Goal: Information Seeking & Learning: Stay updated

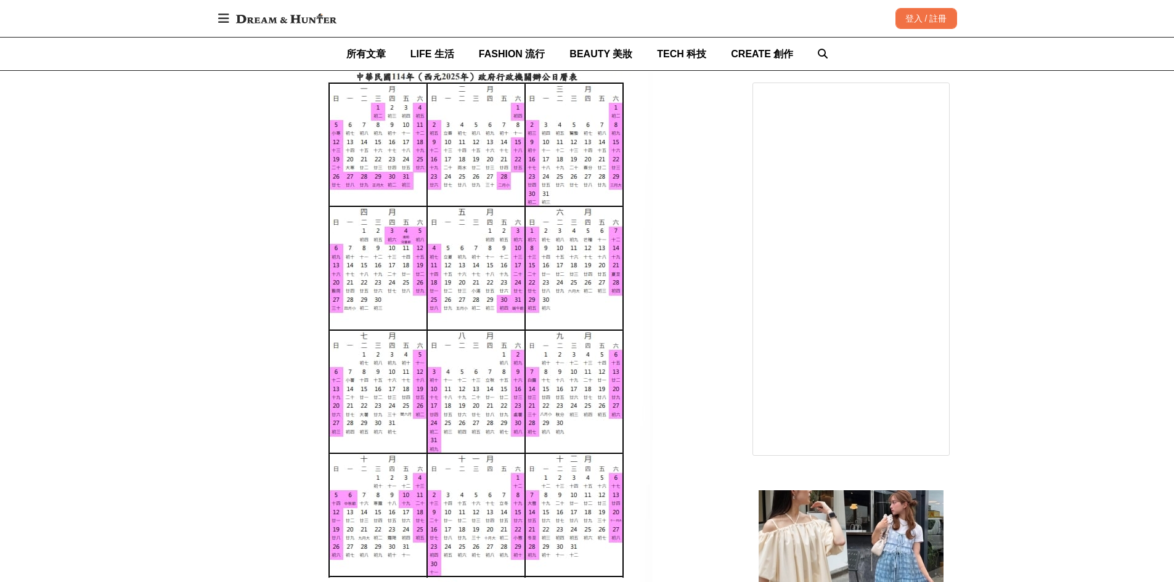
scroll to position [924, 0]
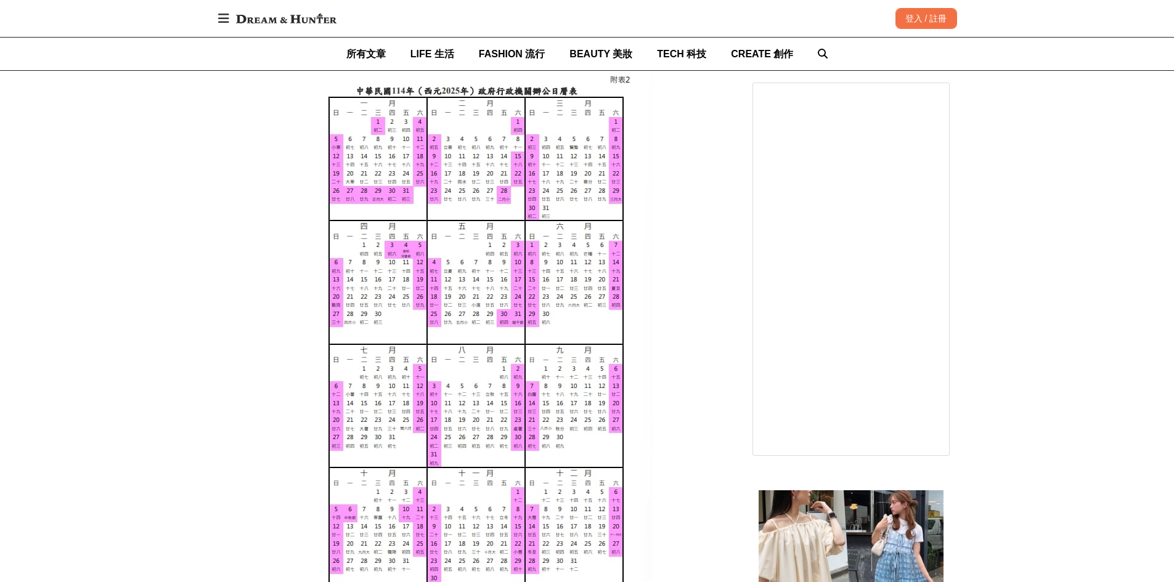
click at [378, 501] on img at bounding box center [475, 343] width 353 height 546
click at [391, 498] on img at bounding box center [475, 343] width 353 height 546
click at [377, 505] on img at bounding box center [475, 343] width 353 height 546
click at [393, 500] on img at bounding box center [475, 343] width 353 height 546
click at [347, 514] on img at bounding box center [475, 343] width 353 height 546
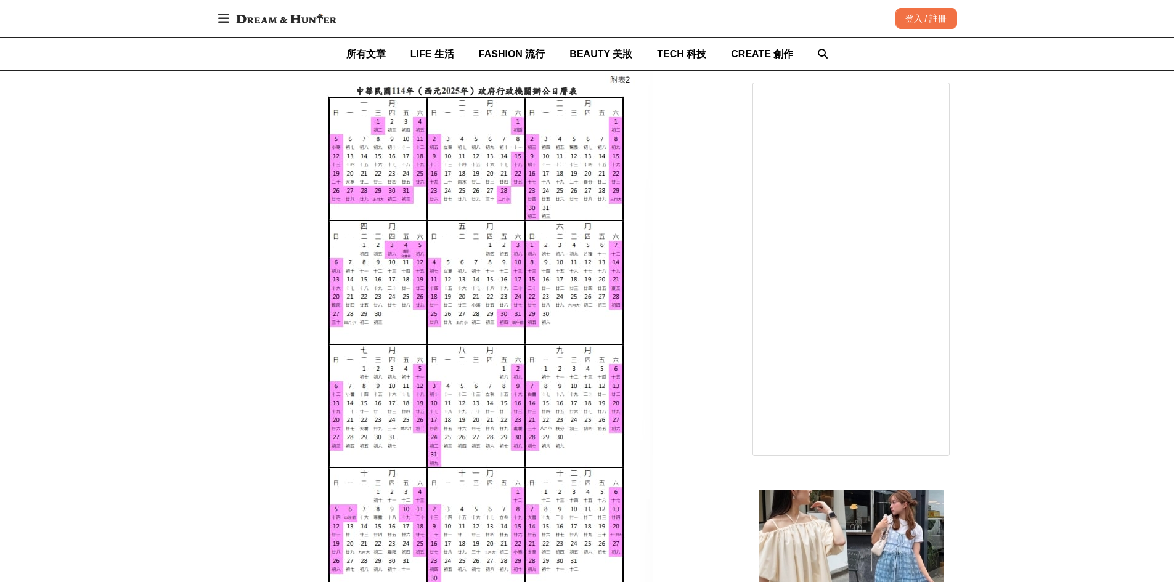
click at [357, 513] on img at bounding box center [475, 343] width 353 height 546
drag, startPoint x: 374, startPoint y: 509, endPoint x: 384, endPoint y: 509, distance: 9.9
click at [375, 509] on img at bounding box center [475, 343] width 353 height 546
click at [394, 511] on img at bounding box center [475, 343] width 353 height 546
click at [411, 514] on img at bounding box center [475, 343] width 353 height 546
